Goal: Task Accomplishment & Management: Manage account settings

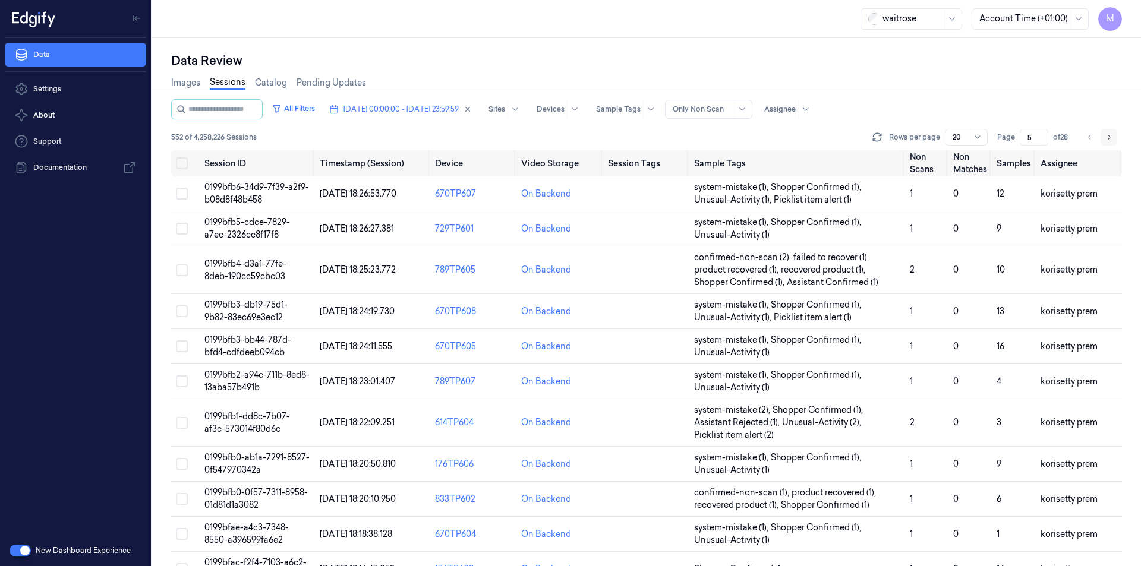
click at [1109, 144] on button "Go to next page" at bounding box center [1109, 137] width 17 height 17
type input "6"
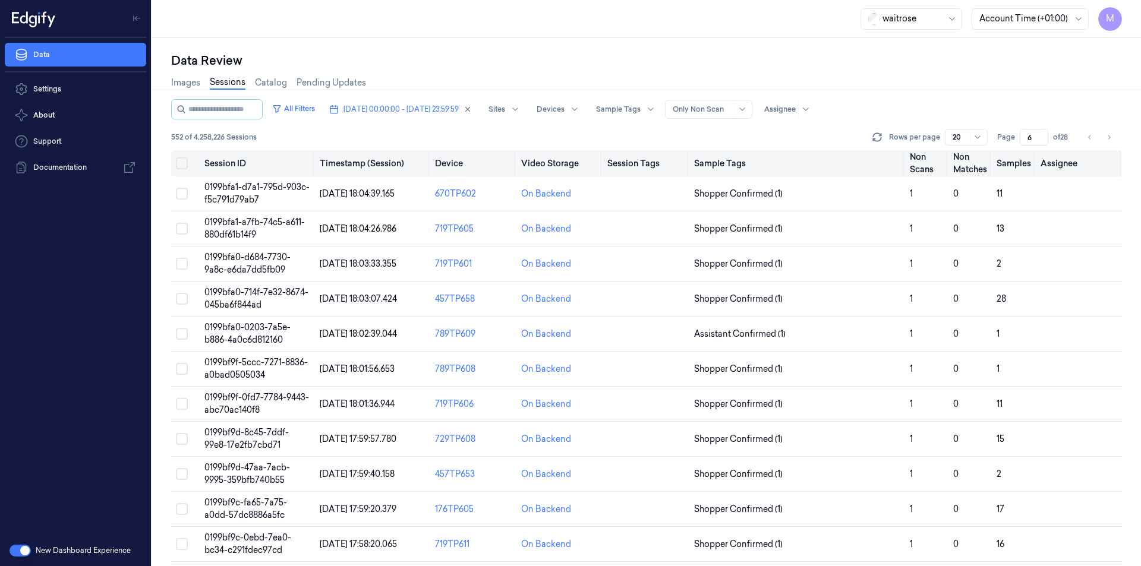
click at [185, 161] on button "Select all" at bounding box center [182, 163] width 12 height 12
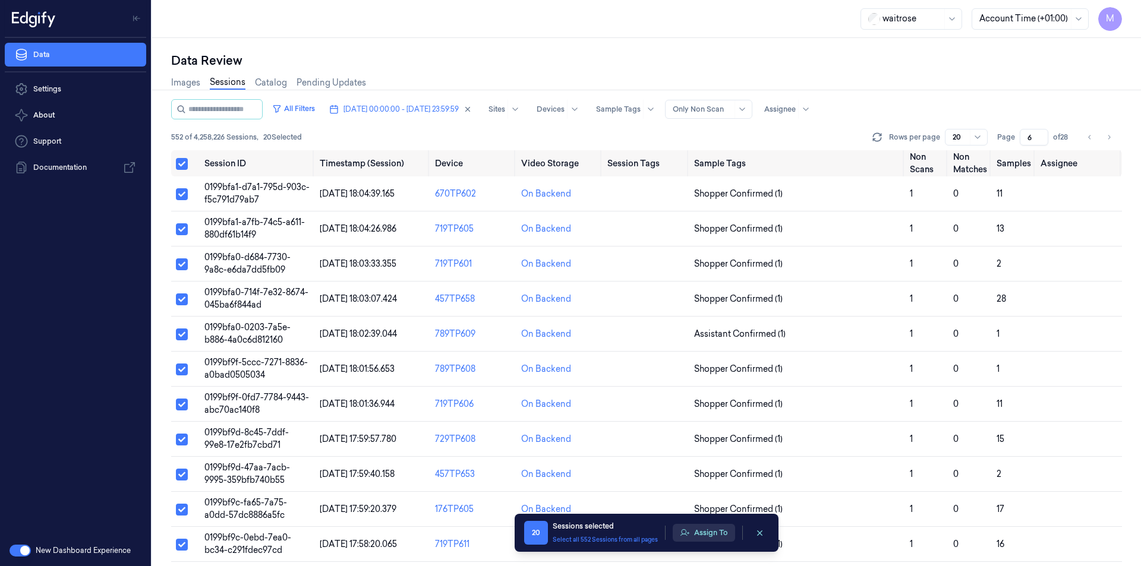
click at [696, 528] on button "Assign To" at bounding box center [704, 533] width 62 height 18
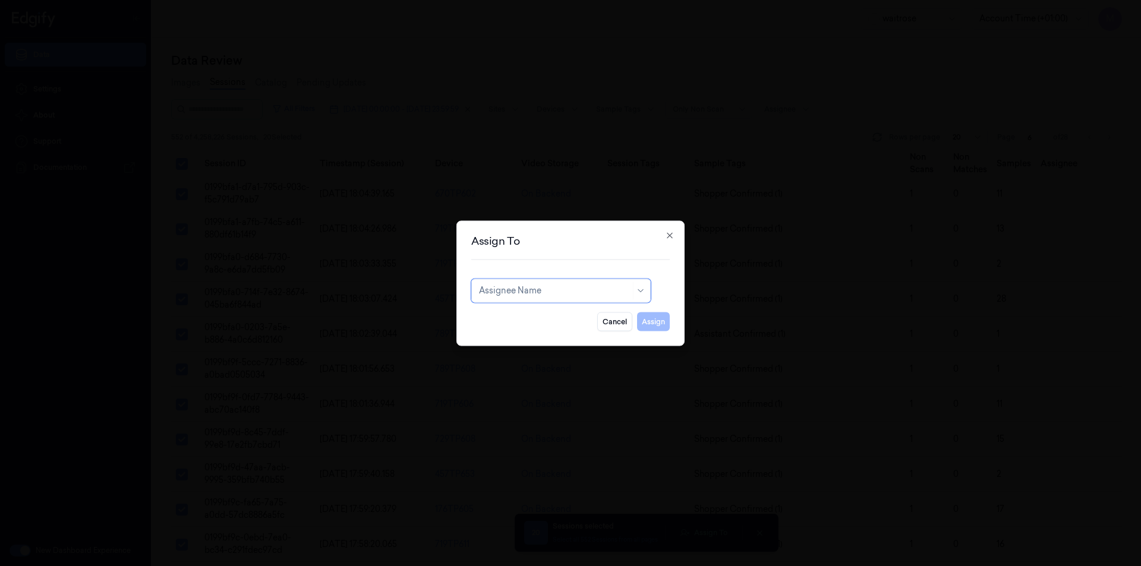
click at [591, 289] on div at bounding box center [555, 291] width 152 height 12
type input "ch"
click at [514, 336] on div "[PERSON_NAME] a" at bounding box center [518, 337] width 78 height 12
click at [645, 315] on button "Assign" at bounding box center [653, 321] width 33 height 19
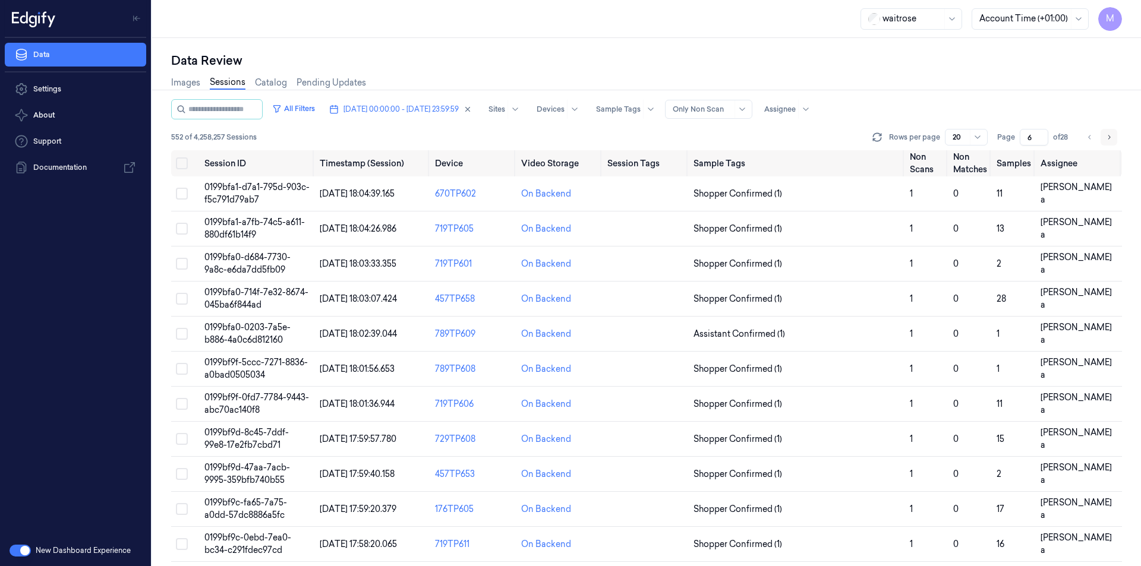
click at [1111, 139] on icon "Go to next page" at bounding box center [1108, 138] width 7 height 10
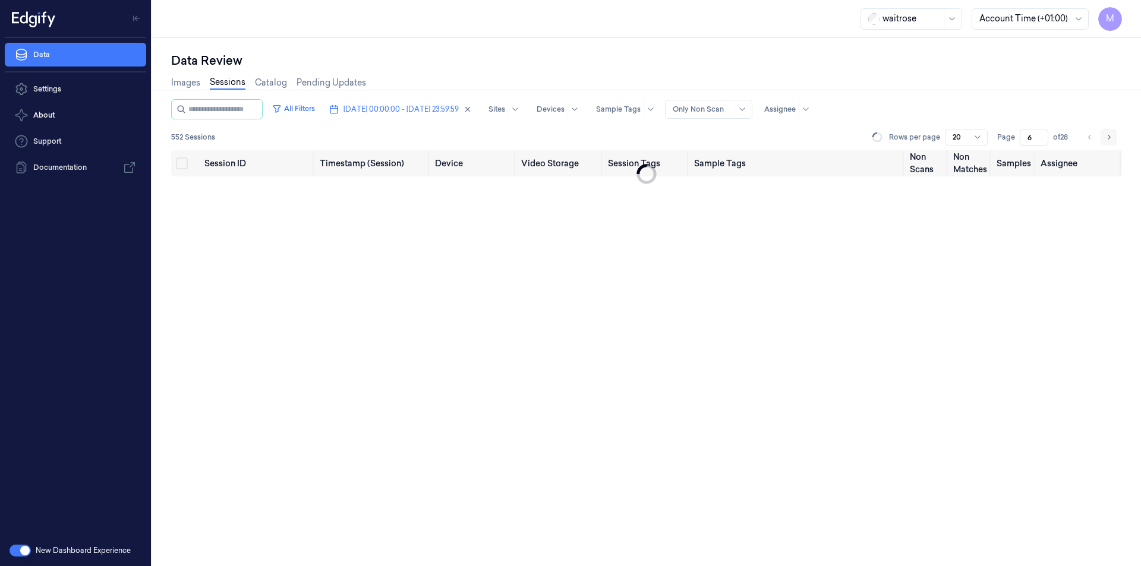
type input "7"
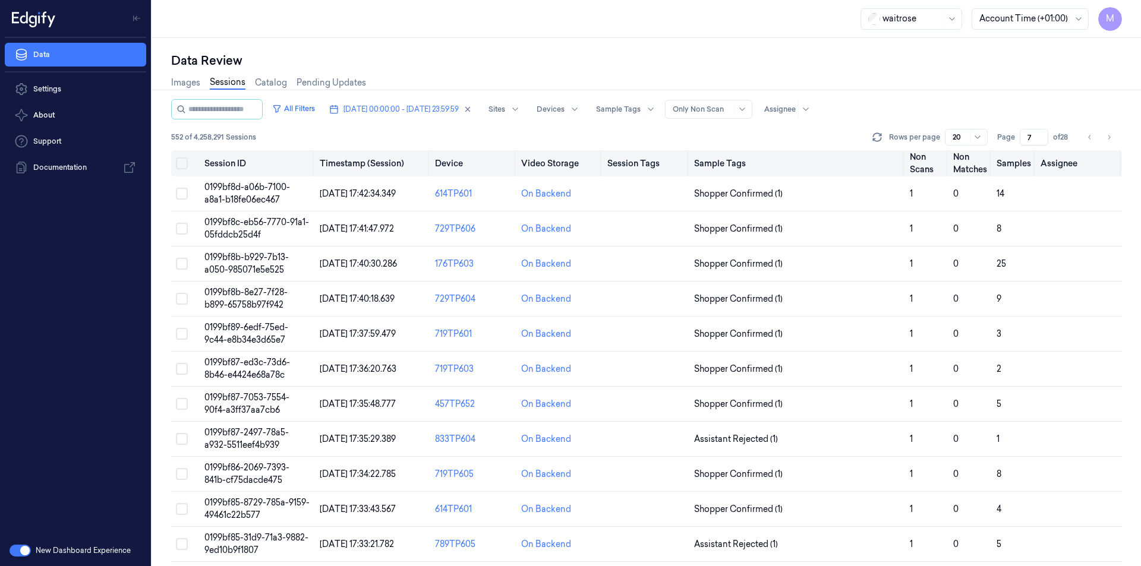
click at [184, 165] on button "Select all" at bounding box center [182, 163] width 12 height 12
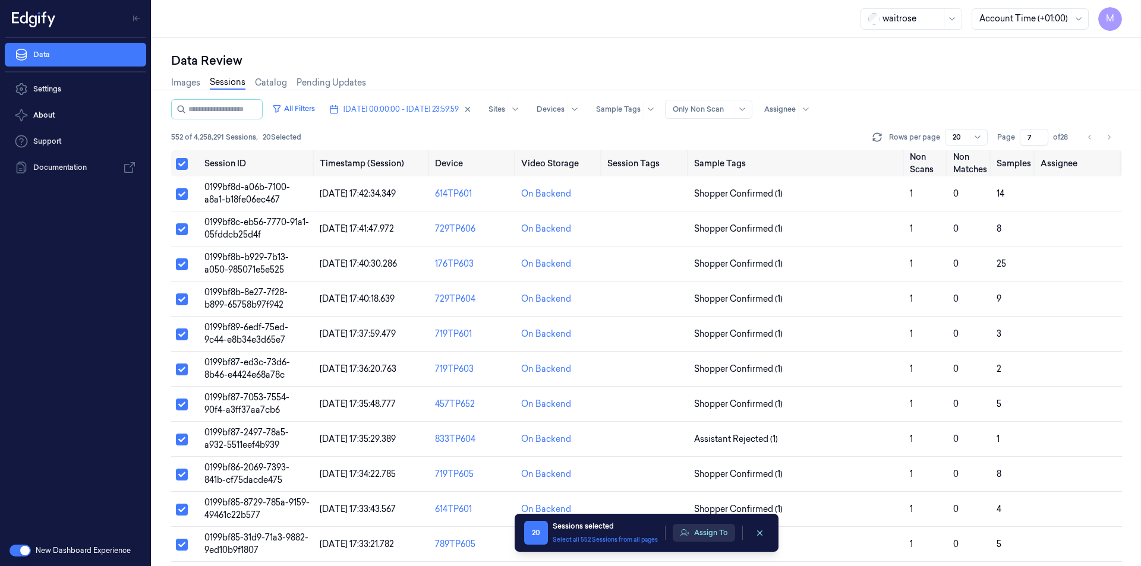
click at [718, 530] on button "Assign To" at bounding box center [704, 533] width 62 height 18
click at [711, 527] on button "Assign To" at bounding box center [704, 533] width 62 height 18
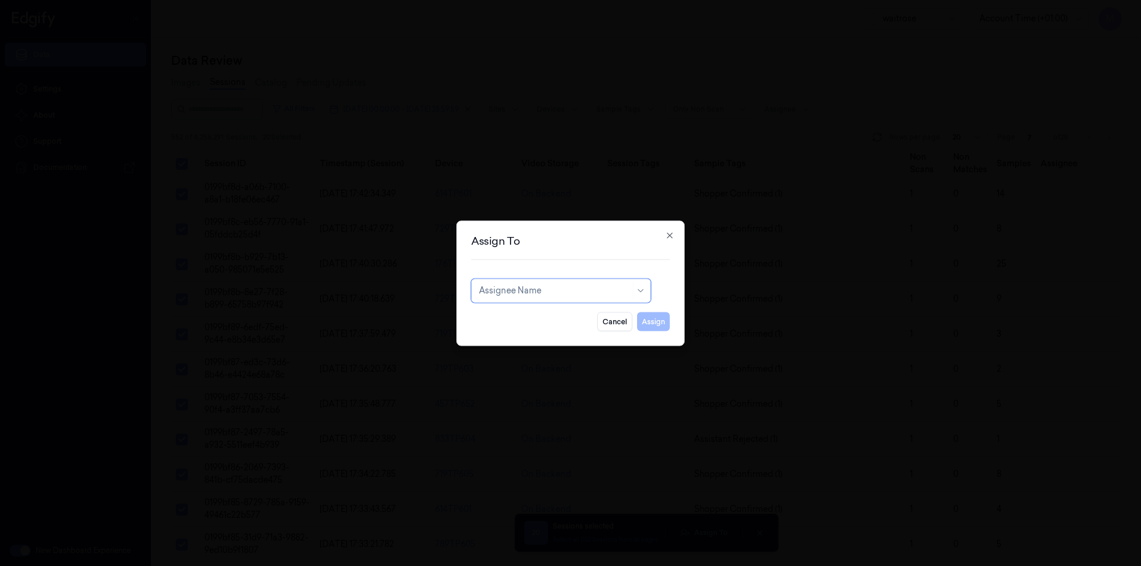
click at [587, 301] on div "Assignee Name" at bounding box center [560, 291] width 179 height 24
type input "var"
click at [516, 343] on div "[PERSON_NAME] g" at bounding box center [561, 337] width 174 height 20
drag, startPoint x: 652, startPoint y: 326, endPoint x: 660, endPoint y: 321, distance: 9.1
click at [652, 326] on button "Assign" at bounding box center [653, 321] width 33 height 19
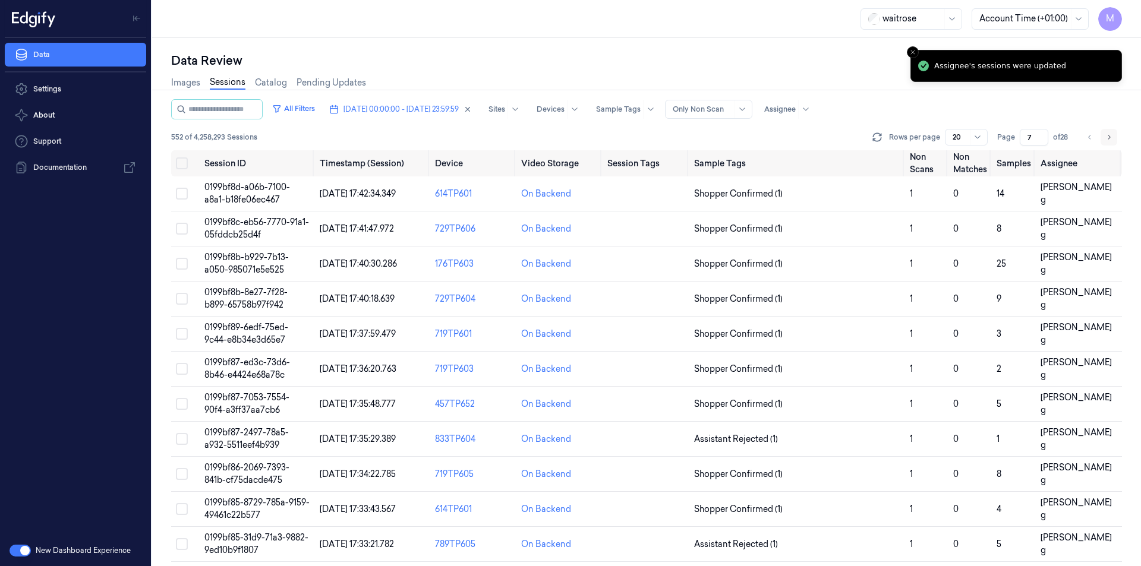
click at [1111, 138] on icon "Go to next page" at bounding box center [1108, 138] width 7 height 10
type input "8"
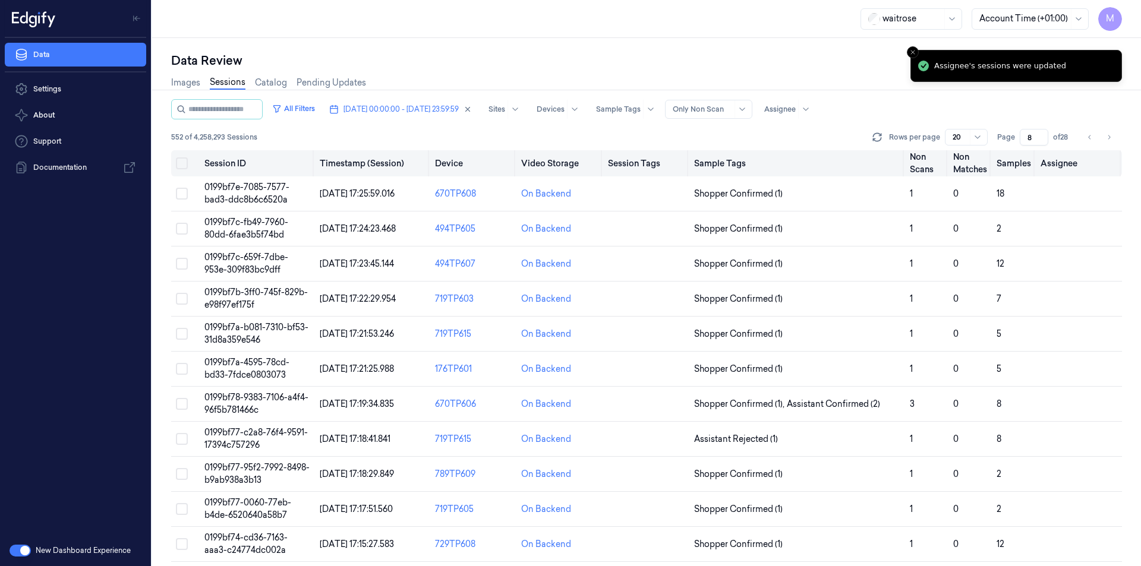
click at [182, 165] on button "Select all" at bounding box center [182, 163] width 12 height 12
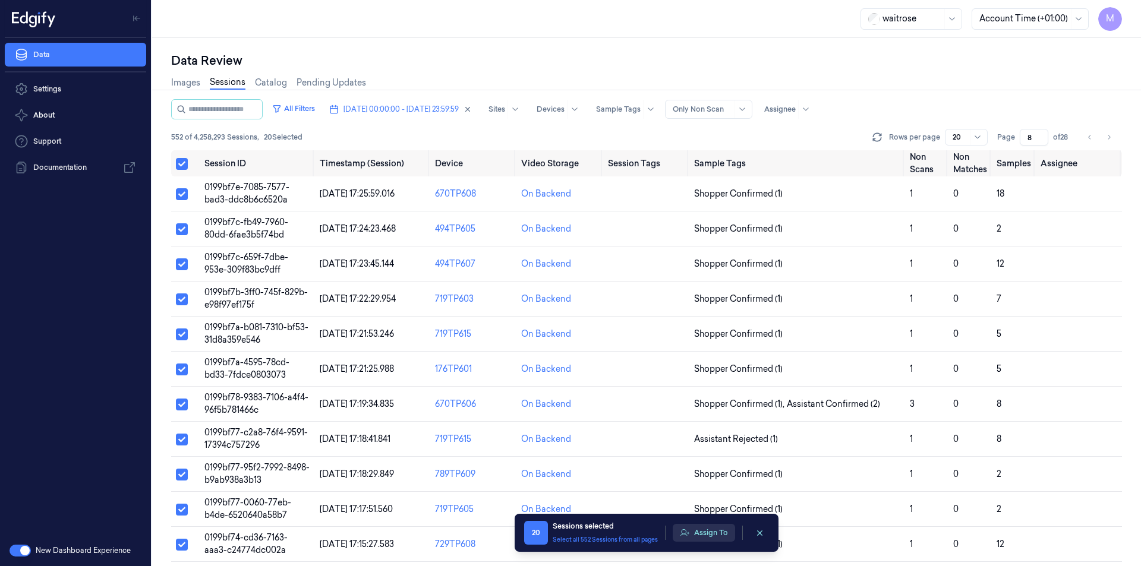
click at [717, 534] on button "Assign To" at bounding box center [704, 533] width 62 height 18
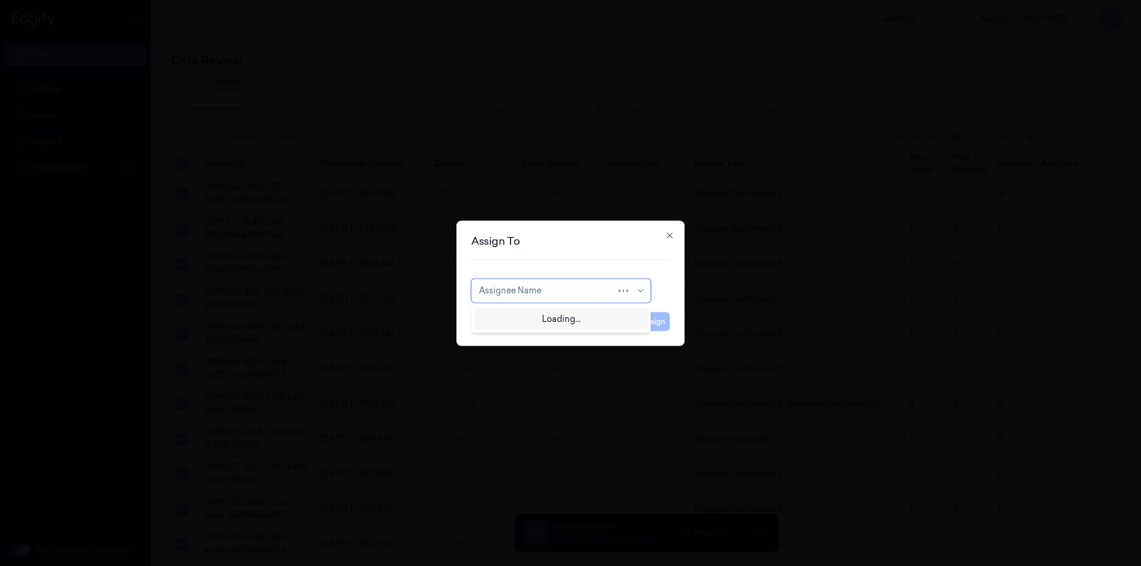
click at [536, 291] on div at bounding box center [547, 291] width 137 height 12
type input "mo"
click at [525, 311] on div "[PERSON_NAME]" at bounding box center [561, 318] width 174 height 20
click at [661, 326] on button "Assign" at bounding box center [653, 321] width 33 height 19
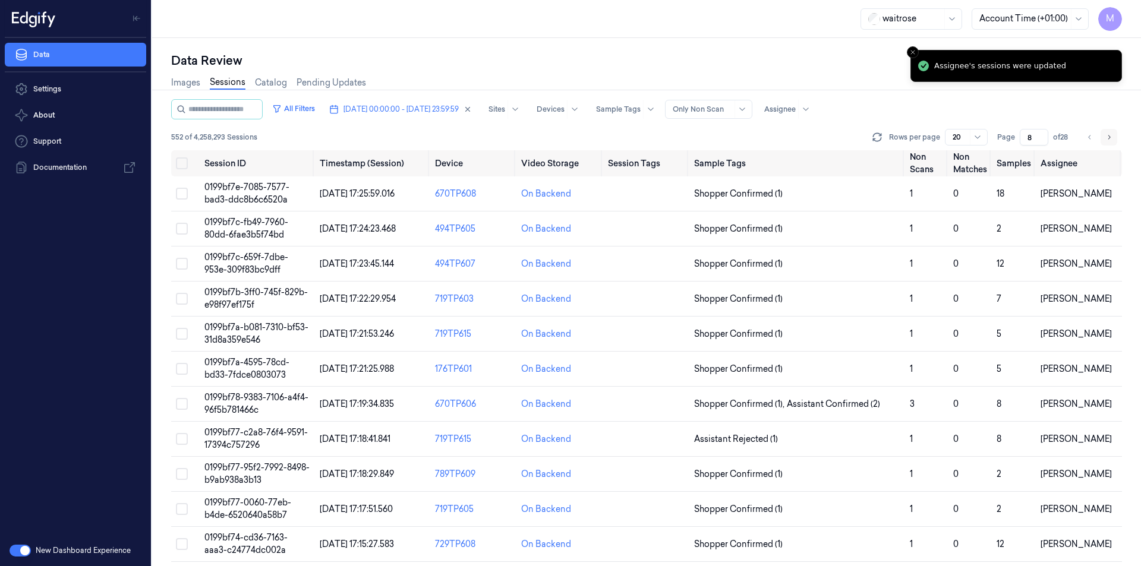
click at [1108, 138] on icon "Go to next page" at bounding box center [1108, 138] width 7 height 10
type input "9"
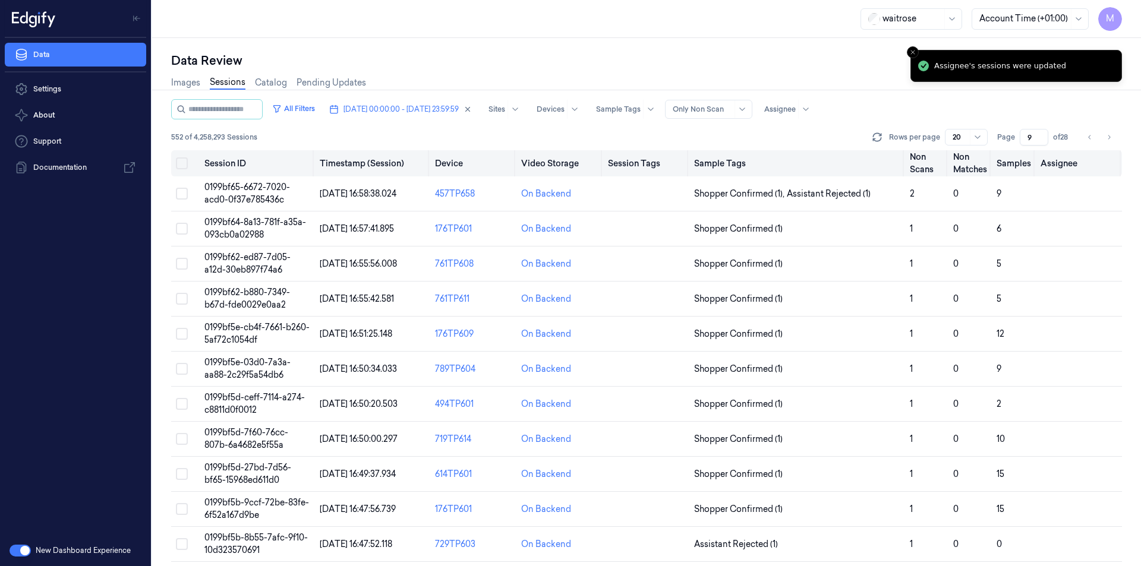
click at [178, 160] on button "Select all" at bounding box center [182, 163] width 12 height 12
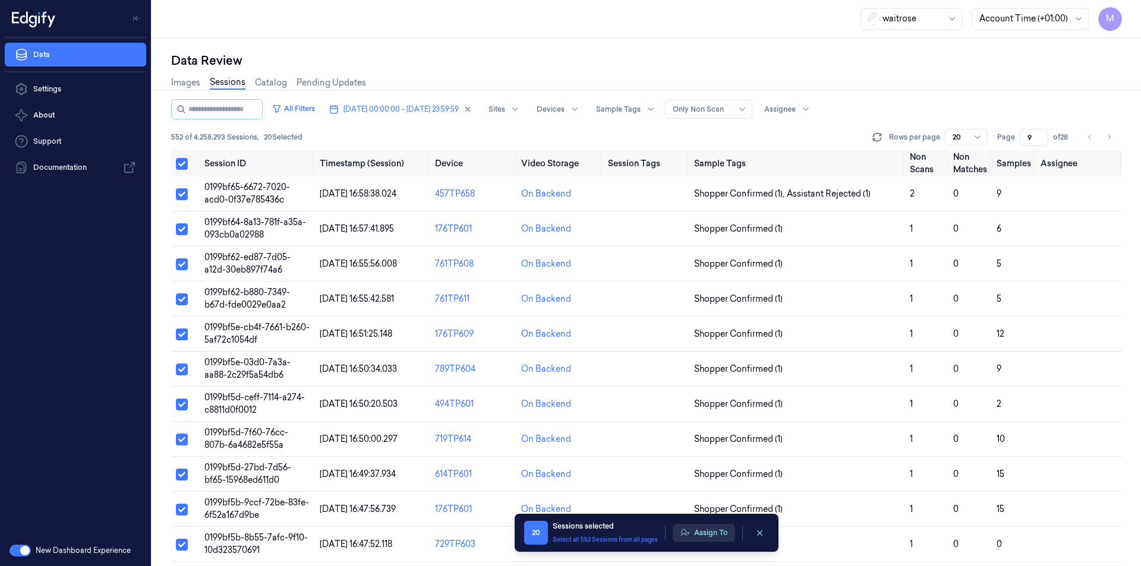
click at [704, 531] on button "Assign To" at bounding box center [704, 533] width 62 height 18
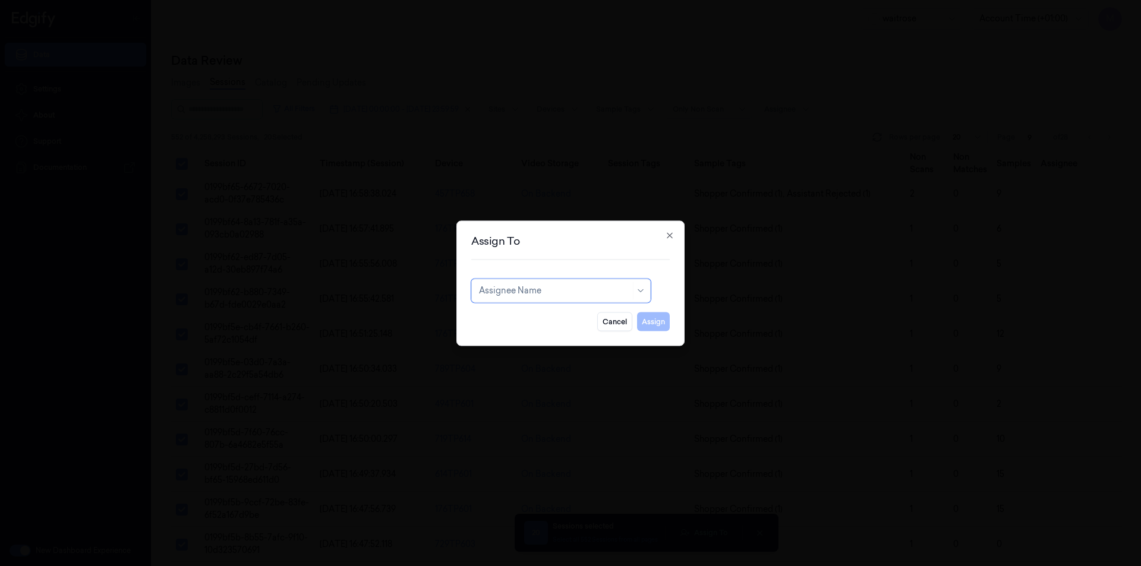
click at [607, 288] on div at bounding box center [555, 291] width 152 height 12
type input "ven"
click at [517, 314] on div "ven kataiah" at bounding box center [501, 317] width 45 height 12
click at [661, 324] on button "Assign" at bounding box center [653, 321] width 33 height 19
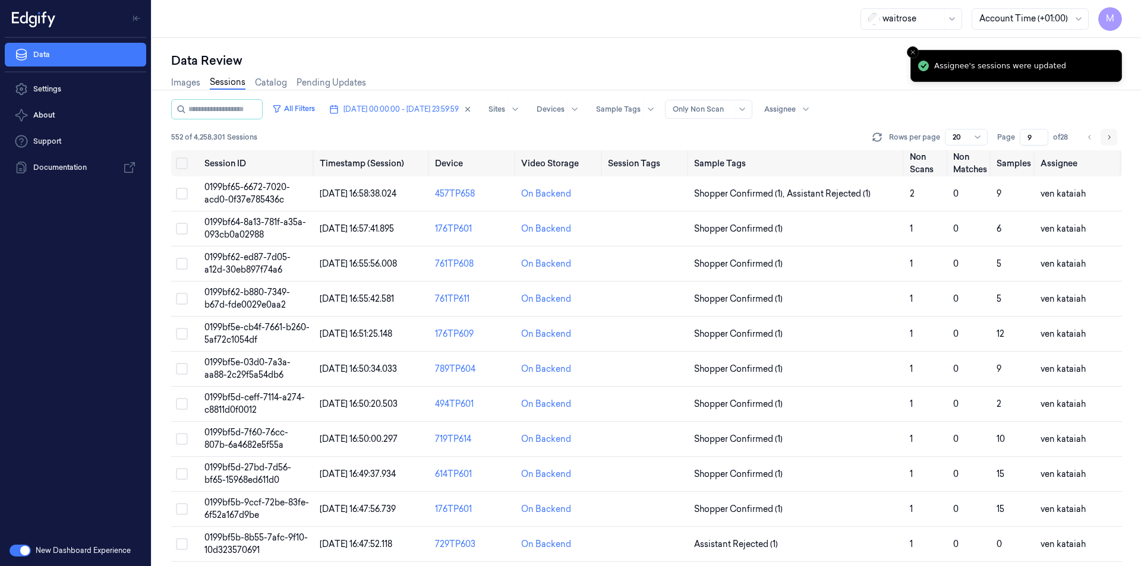
click at [1107, 138] on icon "Go to next page" at bounding box center [1108, 138] width 7 height 10
type input "10"
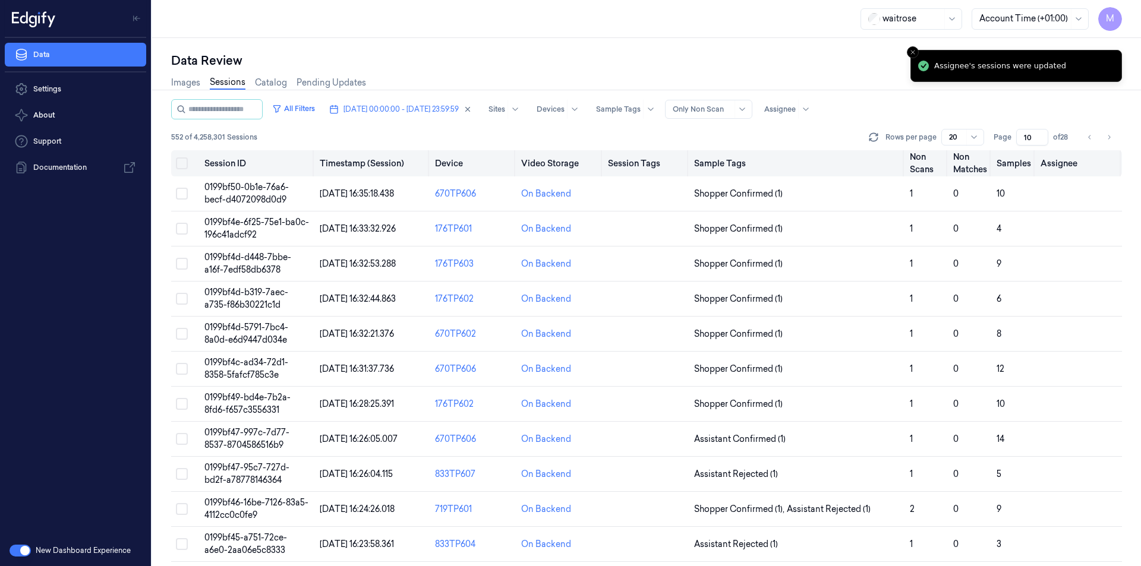
click at [181, 163] on button "Select all" at bounding box center [182, 163] width 12 height 12
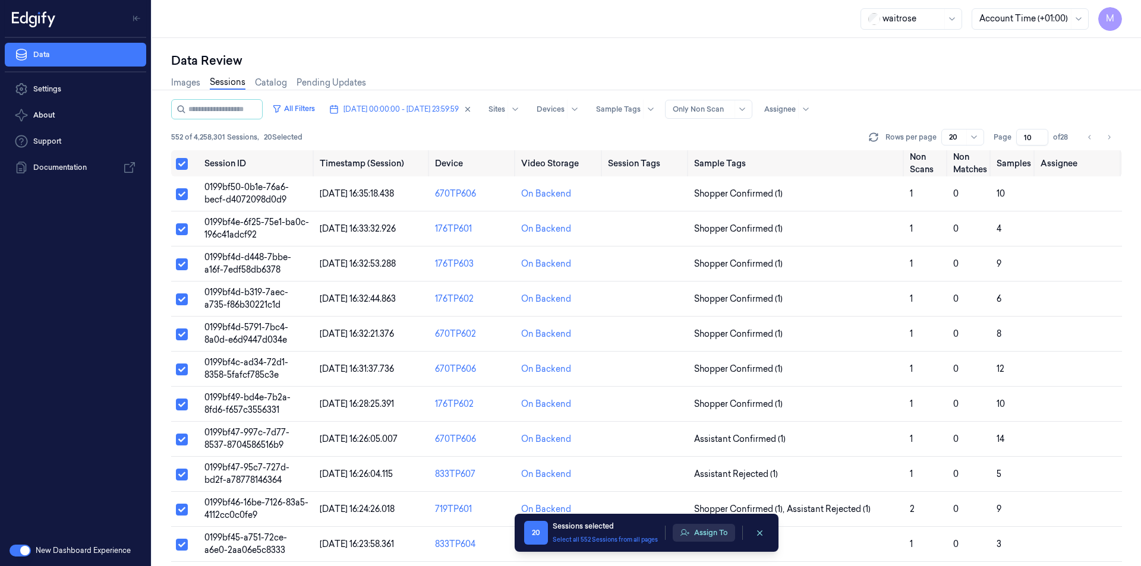
click at [707, 524] on button "Assign To" at bounding box center [704, 533] width 62 height 18
click at [714, 535] on button "Assign To" at bounding box center [704, 533] width 62 height 18
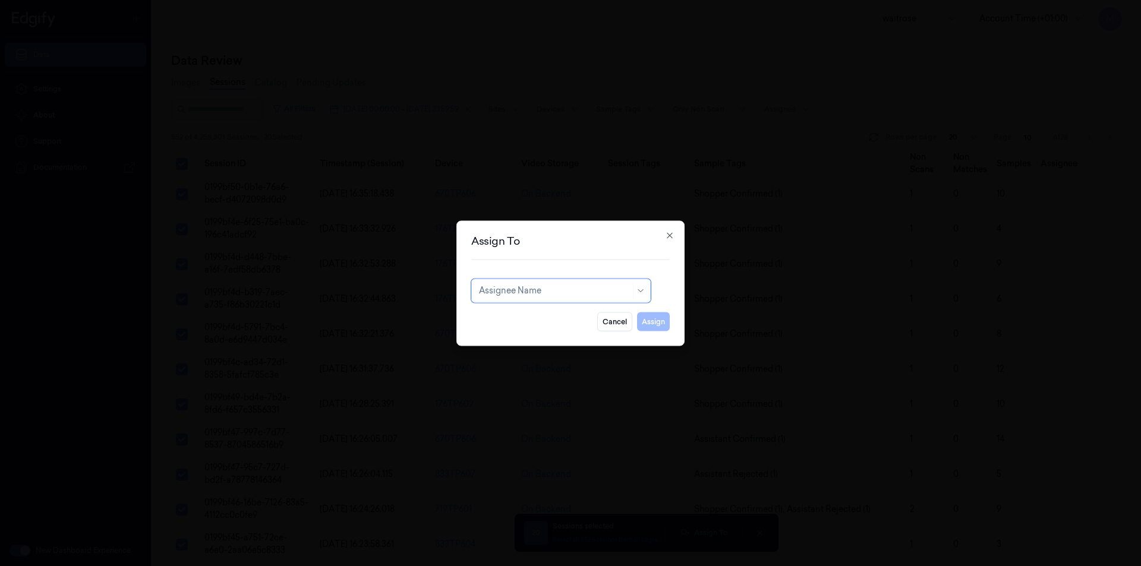
click at [562, 300] on div "Assignee Name" at bounding box center [560, 291] width 179 height 24
type input "p"
type input "ko"
click at [519, 320] on div "korisetty prem" at bounding box center [507, 317] width 57 height 12
click at [660, 323] on button "Assign" at bounding box center [653, 321] width 33 height 19
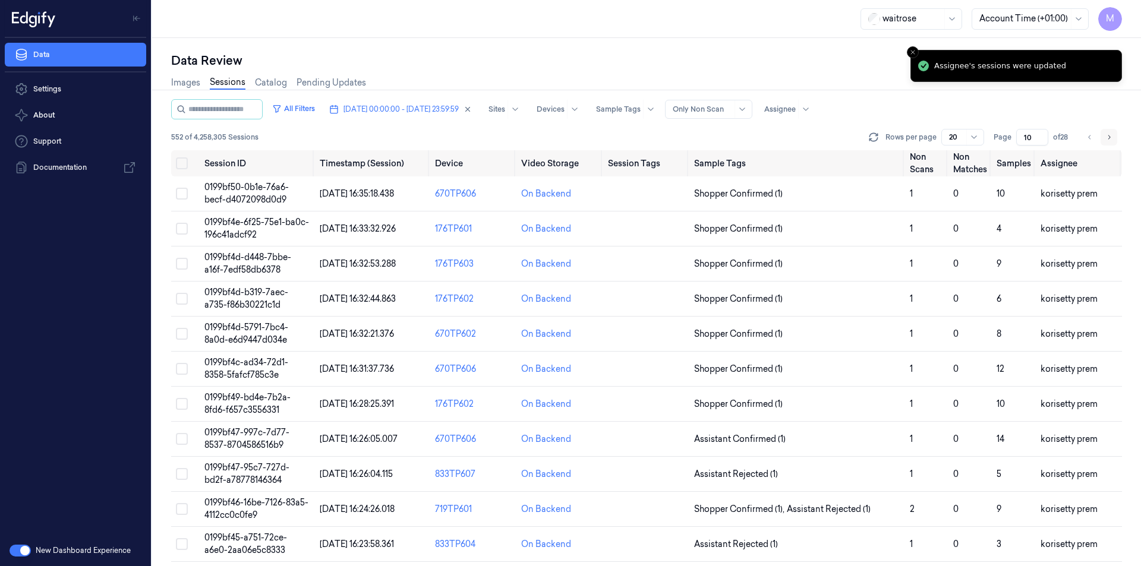
click at [1111, 138] on icon "Go to next page" at bounding box center [1108, 138] width 7 height 10
type input "11"
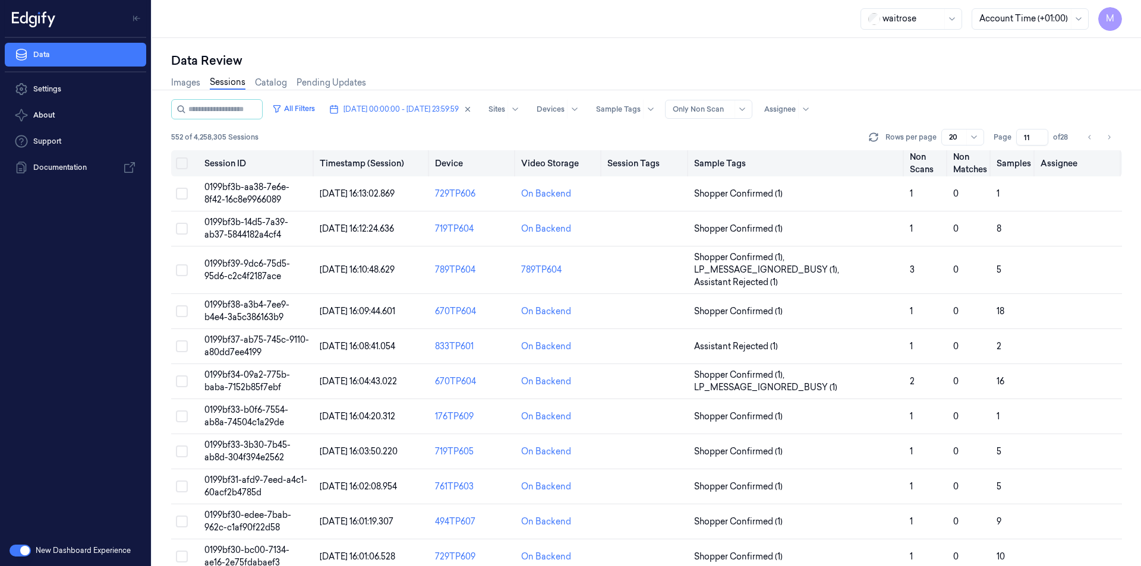
click at [180, 167] on button "Select all" at bounding box center [182, 163] width 12 height 12
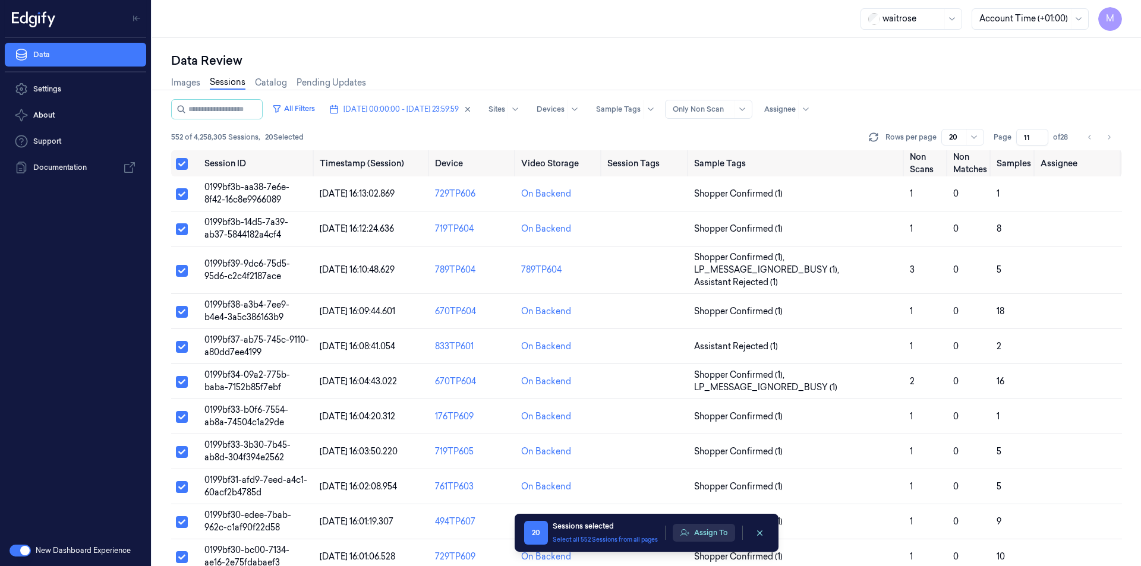
click at [720, 541] on button "Assign To" at bounding box center [704, 533] width 62 height 18
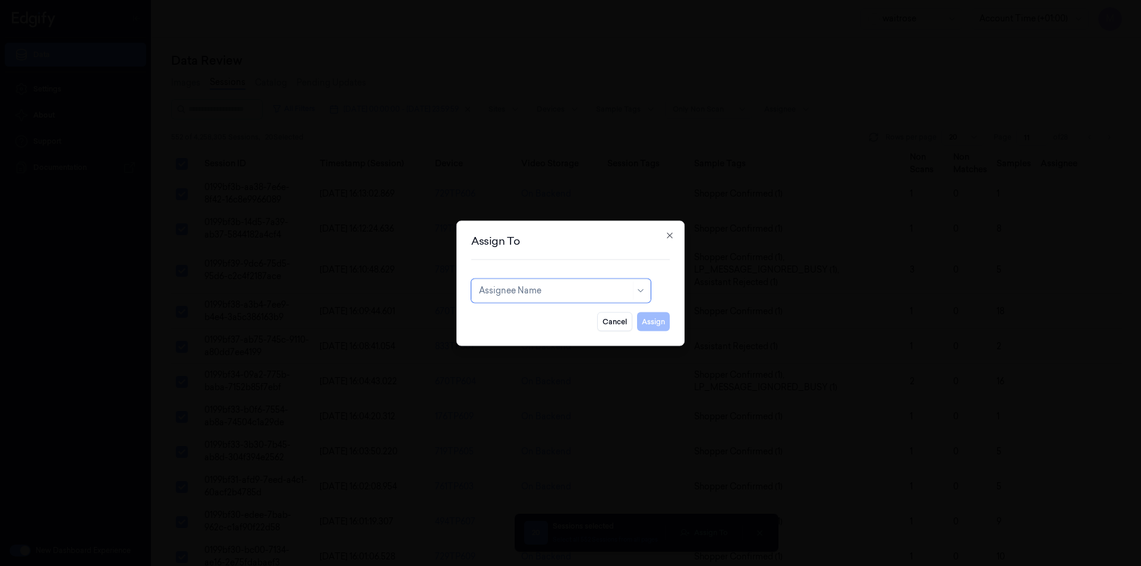
click at [575, 285] on div at bounding box center [555, 291] width 152 height 12
type input "ru"
click at [513, 316] on div "rupa a" at bounding box center [561, 317] width 164 height 12
click at [658, 326] on button "Assign" at bounding box center [653, 321] width 33 height 19
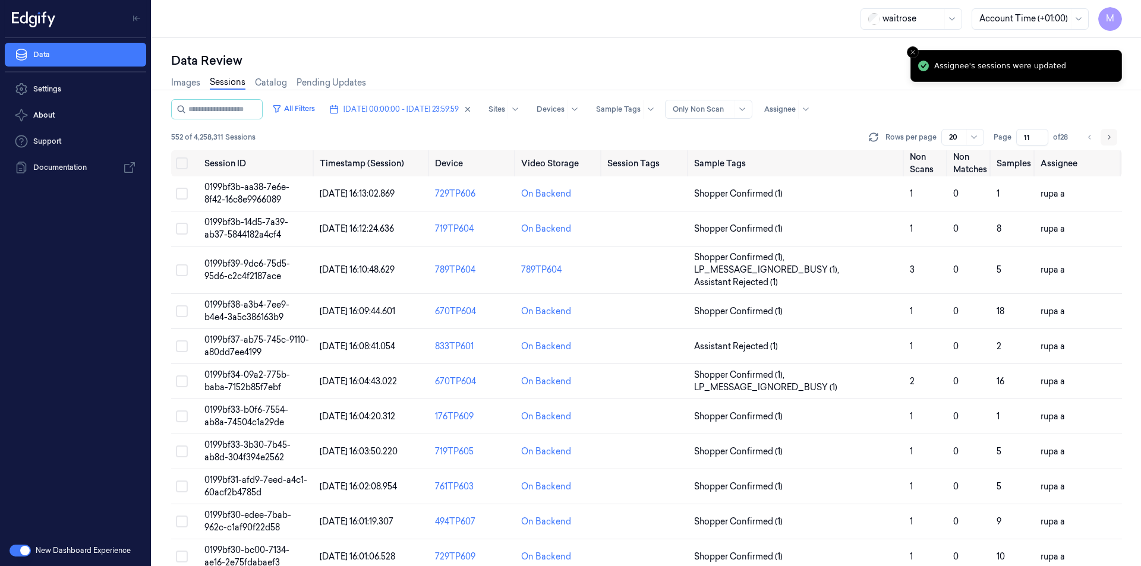
click at [1105, 135] on button "Go to next page" at bounding box center [1109, 137] width 17 height 17
type input "12"
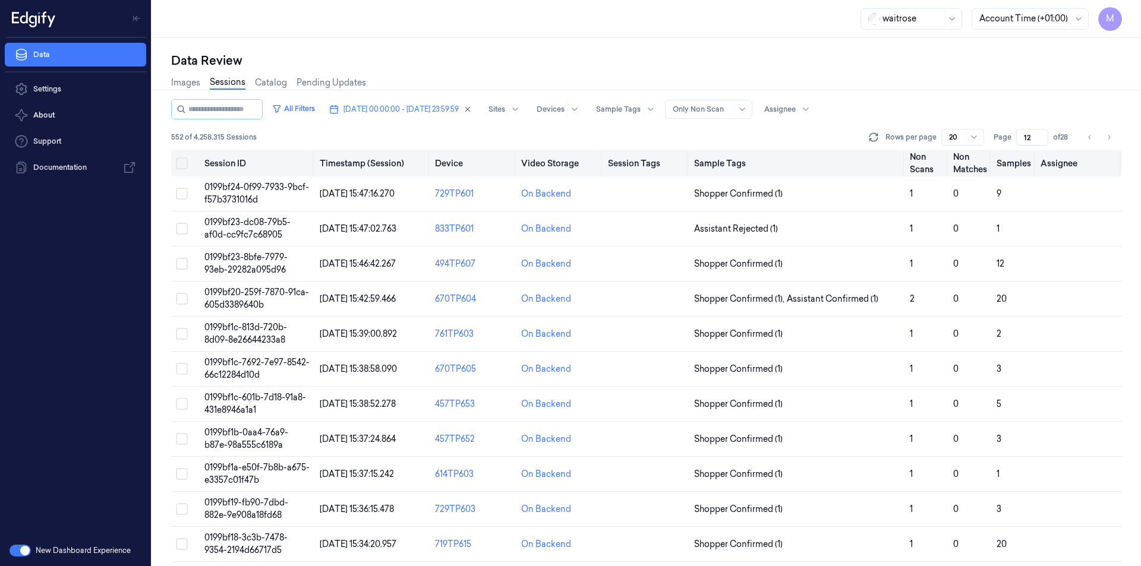
click at [182, 165] on button "Select all" at bounding box center [182, 163] width 12 height 12
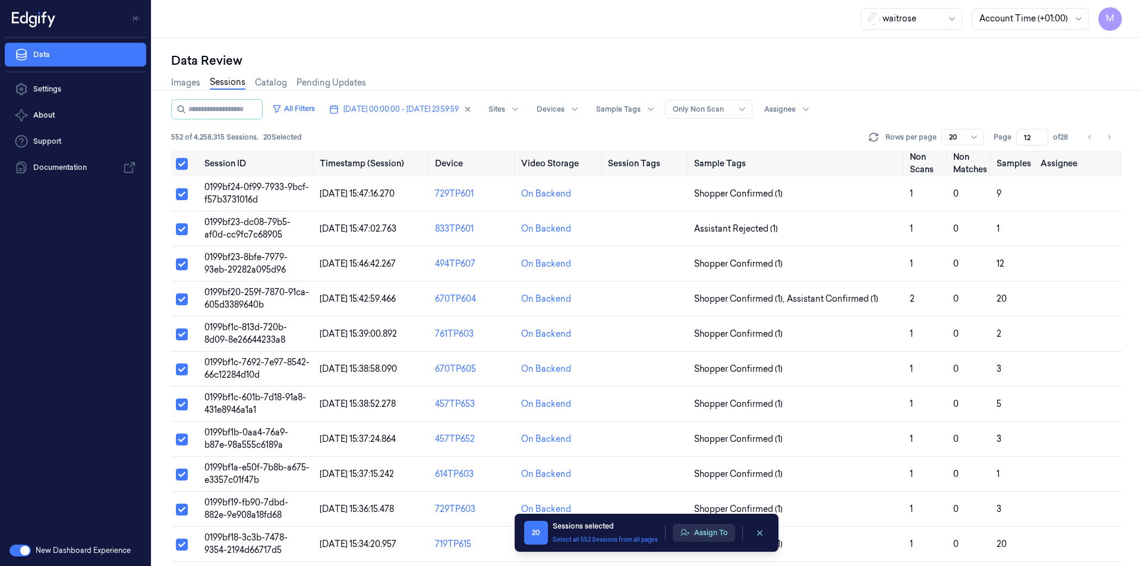
click at [701, 532] on button "Assign To" at bounding box center [704, 533] width 62 height 18
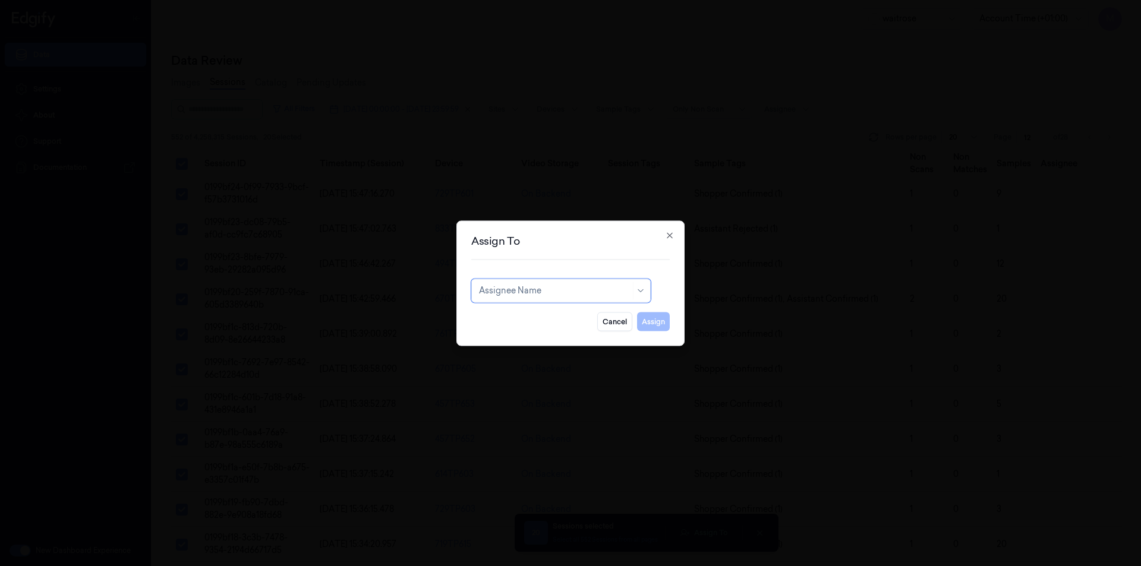
click at [620, 299] on div "Assignee Name" at bounding box center [560, 291] width 179 height 24
type input "ank"
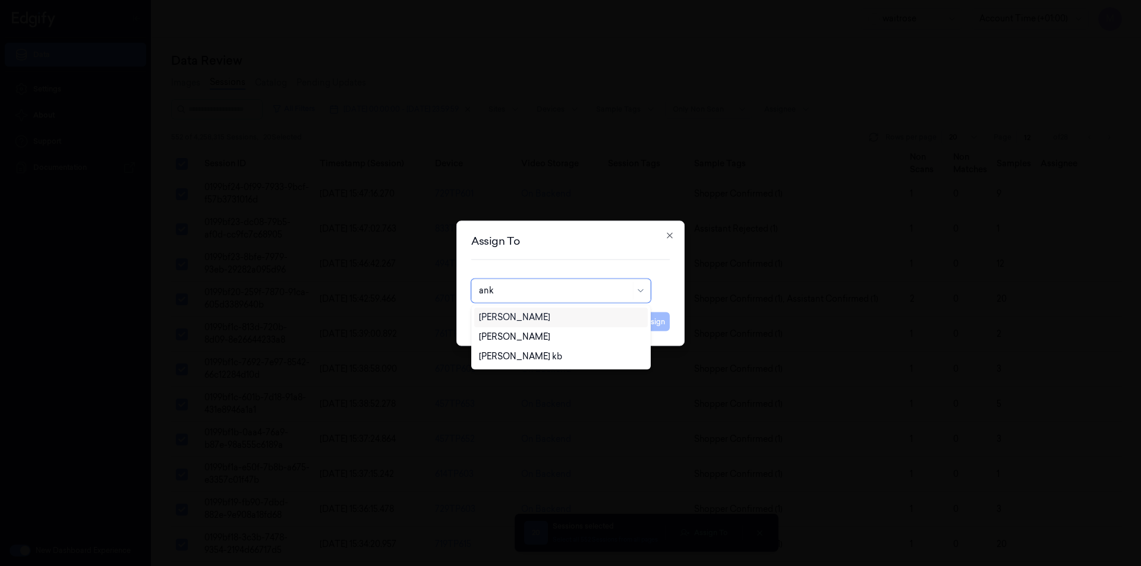
click at [507, 316] on div "[PERSON_NAME]" at bounding box center [514, 317] width 71 height 12
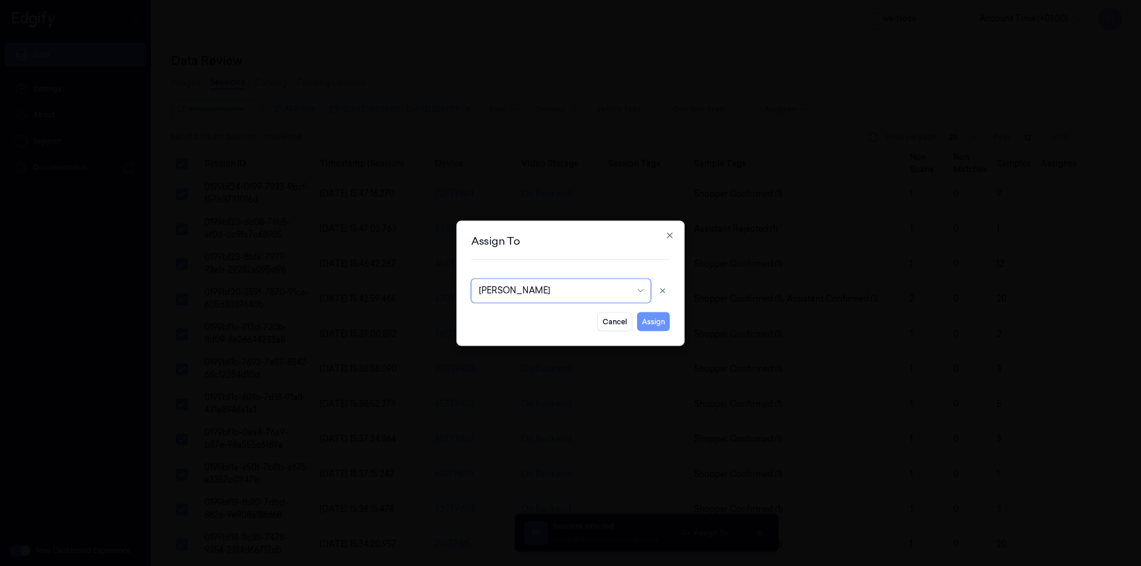
click at [650, 326] on button "Assign" at bounding box center [653, 321] width 33 height 19
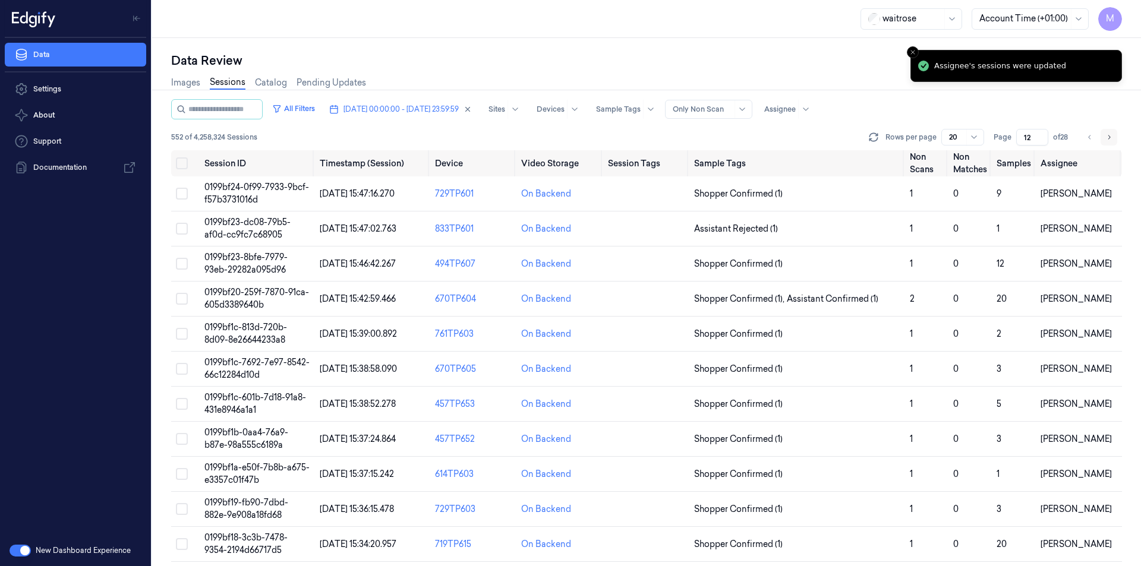
click at [1106, 138] on icon "Go to next page" at bounding box center [1108, 138] width 7 height 10
type input "13"
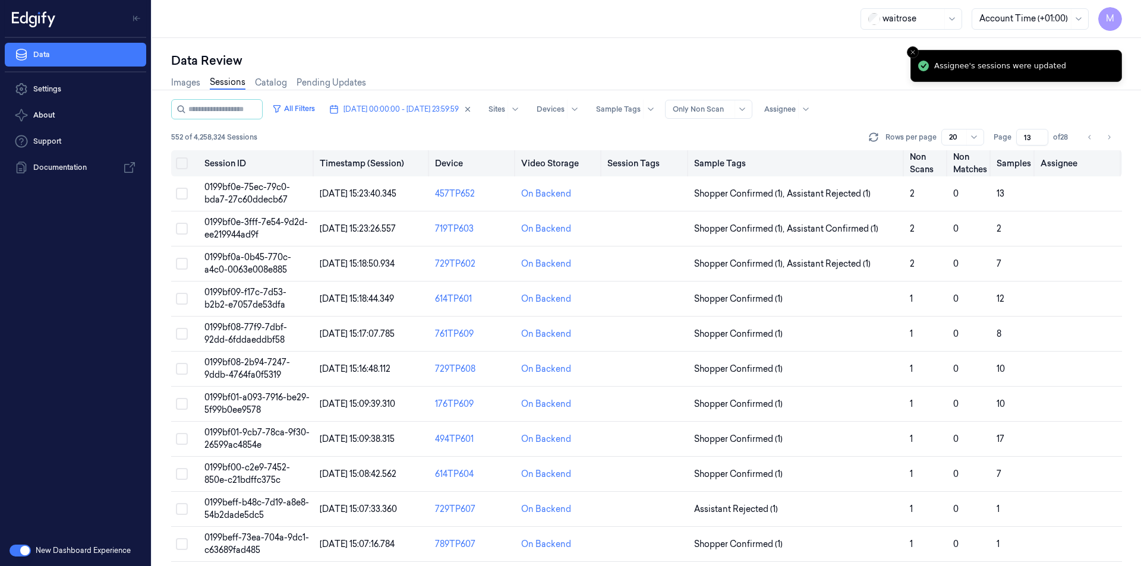
click at [182, 167] on button "Select all" at bounding box center [182, 163] width 12 height 12
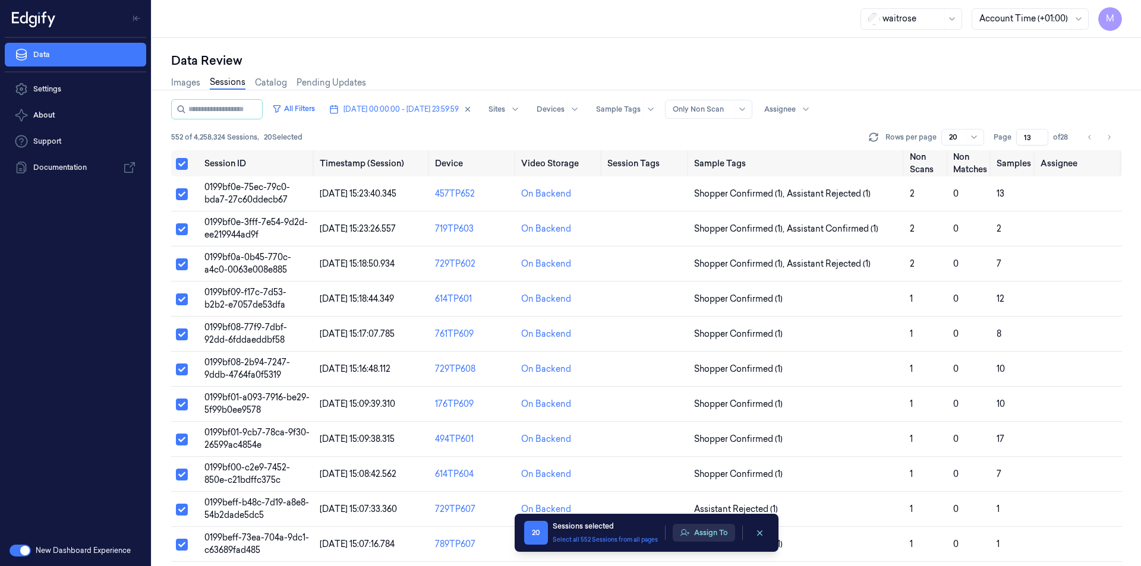
click at [710, 538] on button "Assign To" at bounding box center [704, 533] width 62 height 18
click at [516, 285] on td "On Backend" at bounding box center [559, 299] width 86 height 35
click at [702, 528] on button "Assign To" at bounding box center [704, 533] width 62 height 18
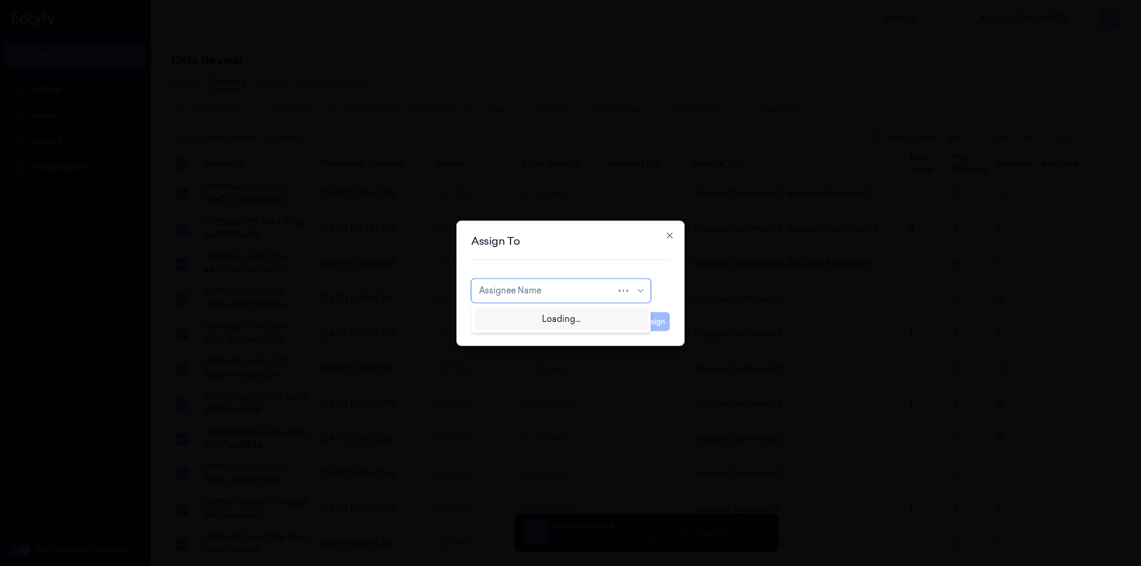
click at [559, 300] on div "Assignee Name" at bounding box center [560, 291] width 179 height 24
type input "ro"
click at [503, 319] on div "[PERSON_NAME]" at bounding box center [514, 317] width 71 height 12
click at [658, 320] on button "Assign" at bounding box center [653, 321] width 33 height 19
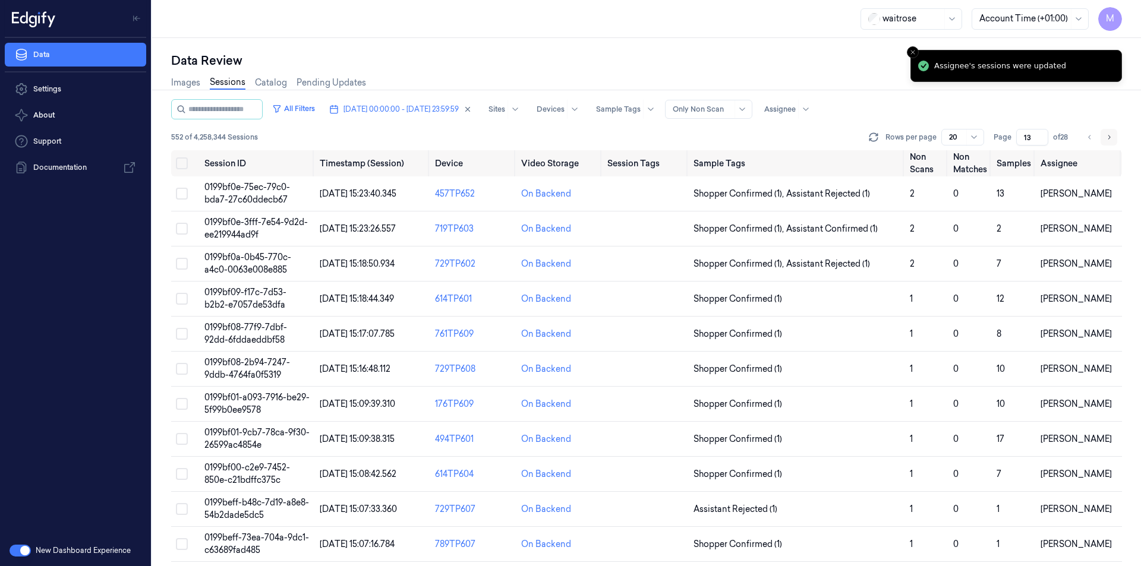
click at [1105, 139] on button "Go to next page" at bounding box center [1109, 137] width 17 height 17
type input "14"
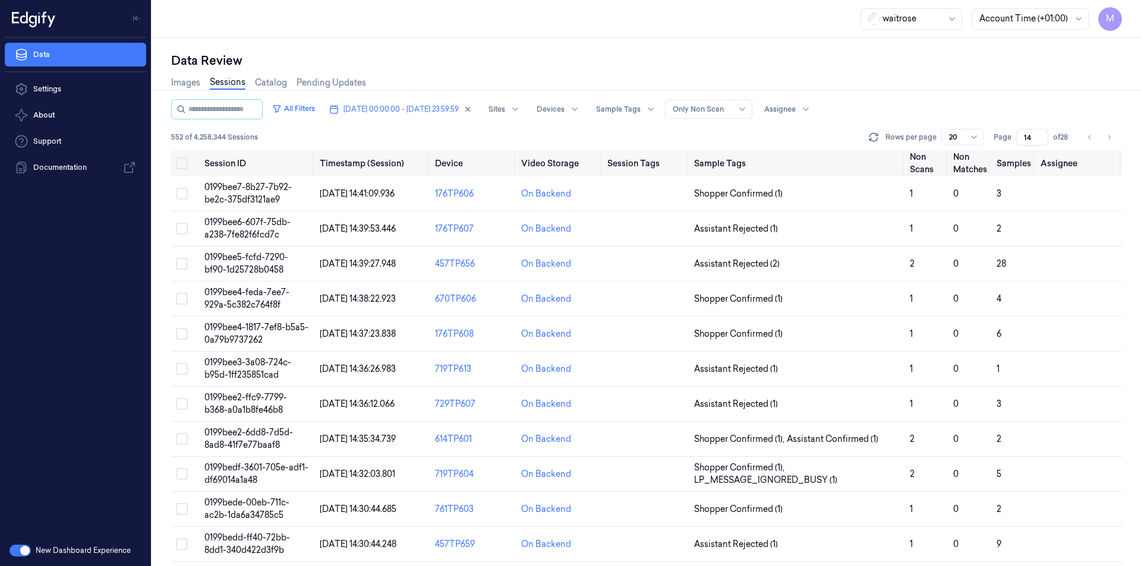
click at [614, 27] on div "waitrose Account Time (+01:00) M" at bounding box center [646, 19] width 989 height 38
click at [178, 165] on button "Select all" at bounding box center [182, 163] width 12 height 12
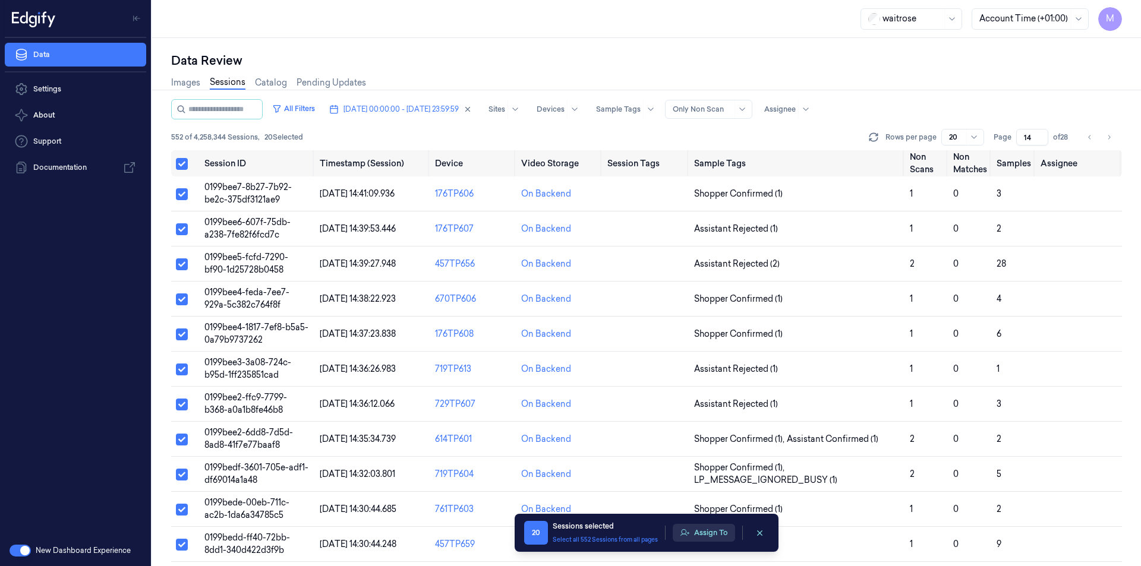
click at [703, 536] on button "Assign To" at bounding box center [704, 533] width 62 height 18
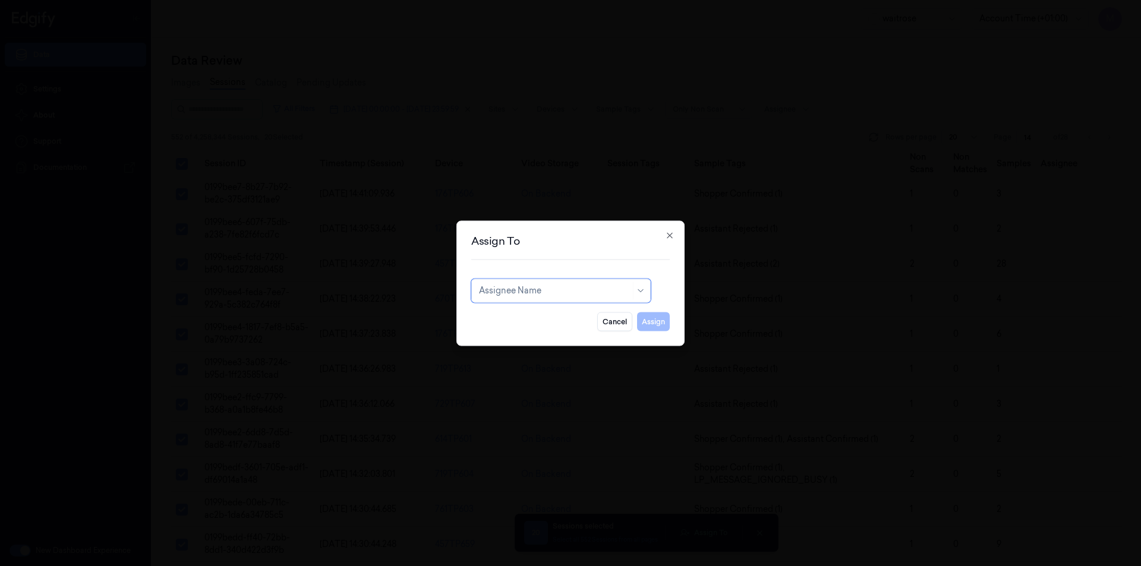
click at [567, 292] on div at bounding box center [555, 291] width 152 height 12
type input "ch"
click at [515, 336] on div "[PERSON_NAME] a" at bounding box center [518, 337] width 78 height 12
drag, startPoint x: 658, startPoint y: 319, endPoint x: 581, endPoint y: 399, distance: 111.8
click at [580, 403] on body "M Data Settings About Support Documentation New Dashboard Experience waitrose A…" at bounding box center [570, 283] width 1141 height 566
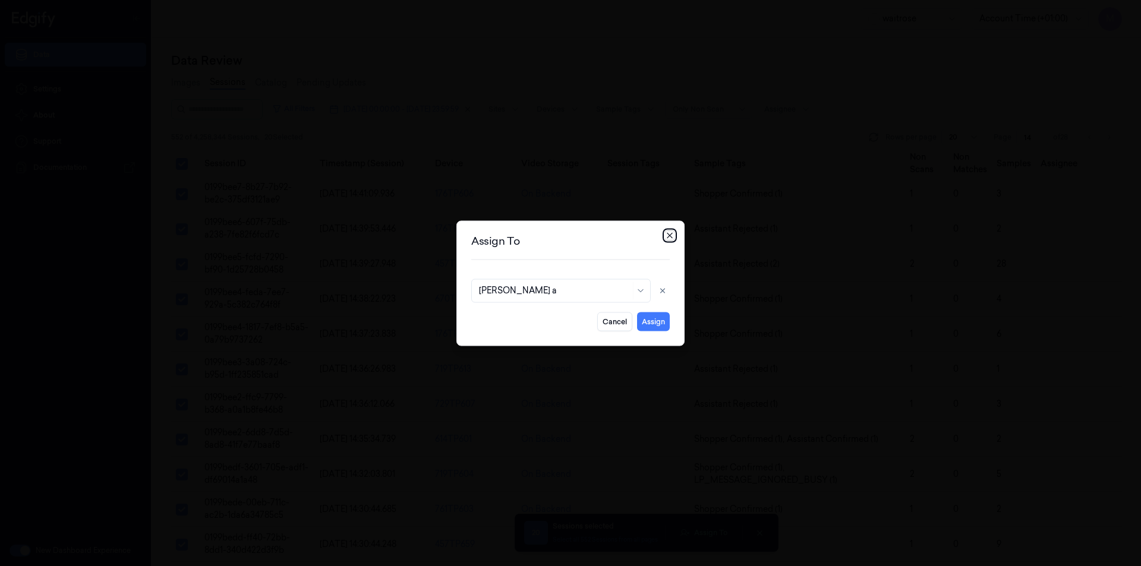
click at [666, 235] on icon "button" at bounding box center [670, 236] width 10 height 10
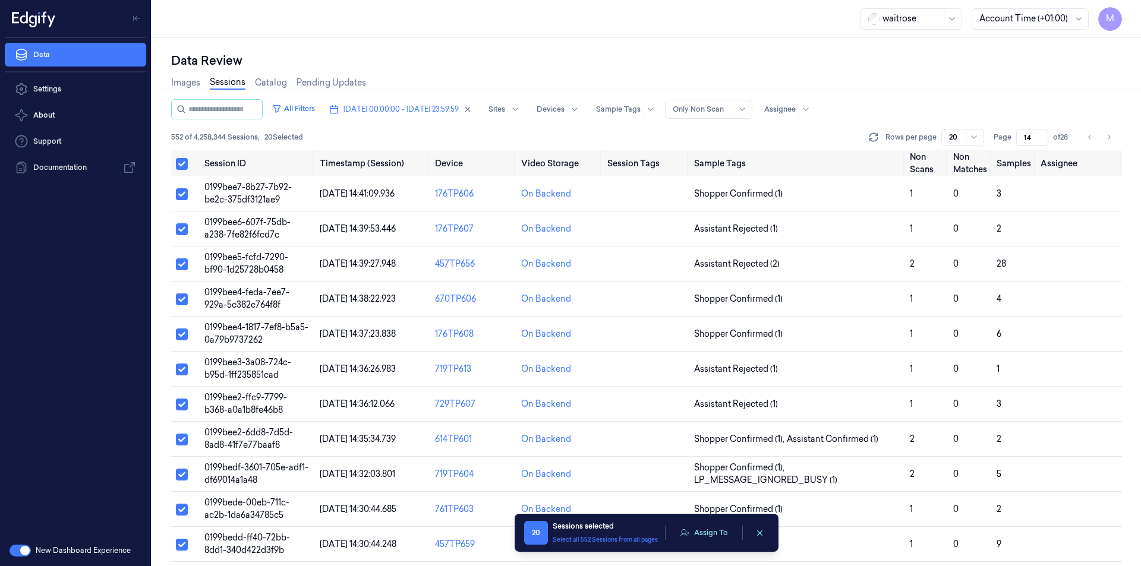
click at [929, 71] on div "Images Sessions Catalog Pending Updates" at bounding box center [646, 84] width 951 height 30
click at [759, 537] on icon "clearSelection" at bounding box center [759, 533] width 9 height 9
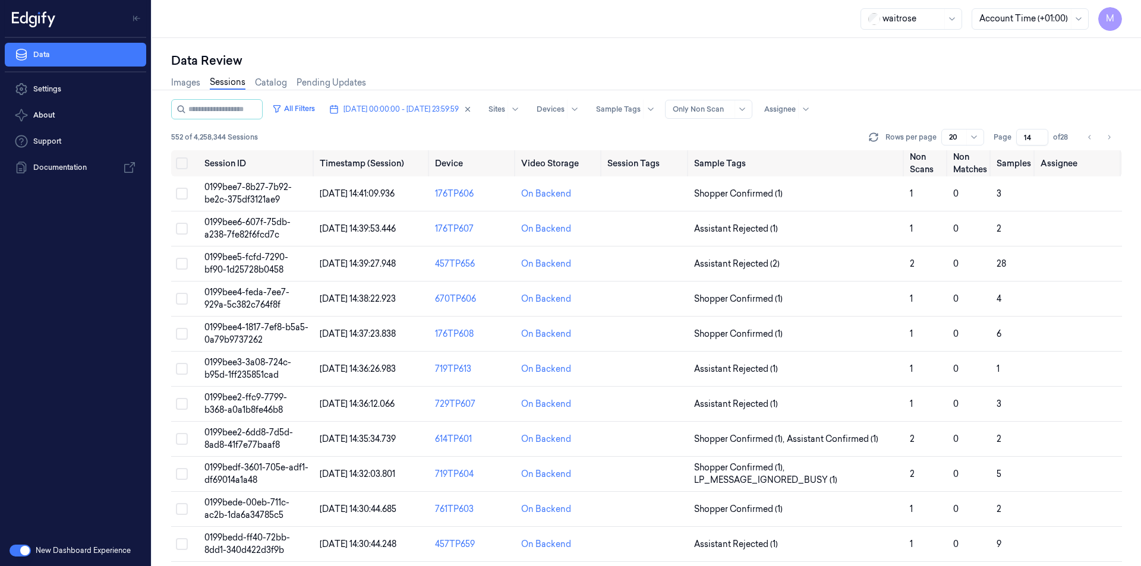
click at [709, 39] on div "Data Review Images Sessions Catalog Pending Updates All Filters [DATE] 00:00:00…" at bounding box center [646, 302] width 989 height 528
